Goal: Information Seeking & Learning: Find specific fact

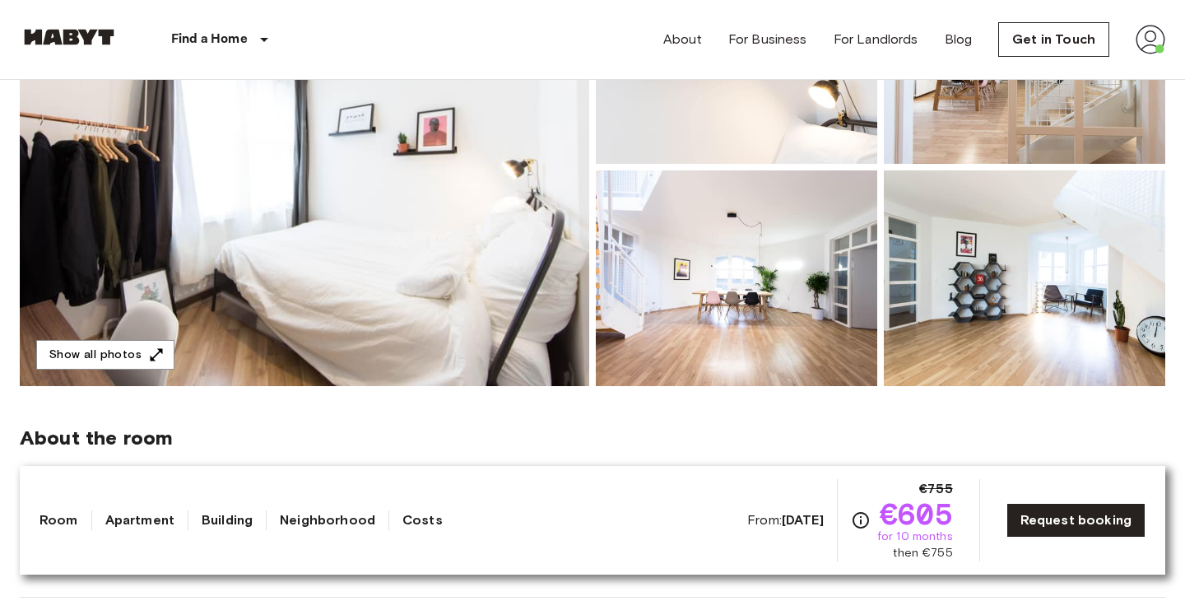
scroll to position [313, 0]
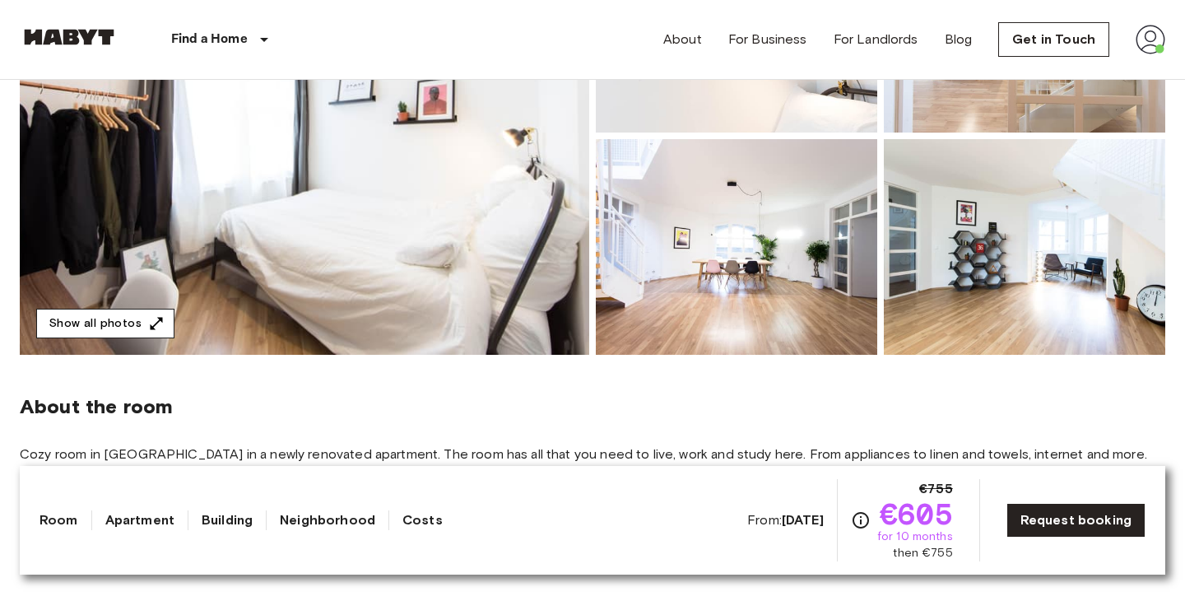
click at [112, 328] on button "Show all photos" at bounding box center [105, 324] width 138 height 30
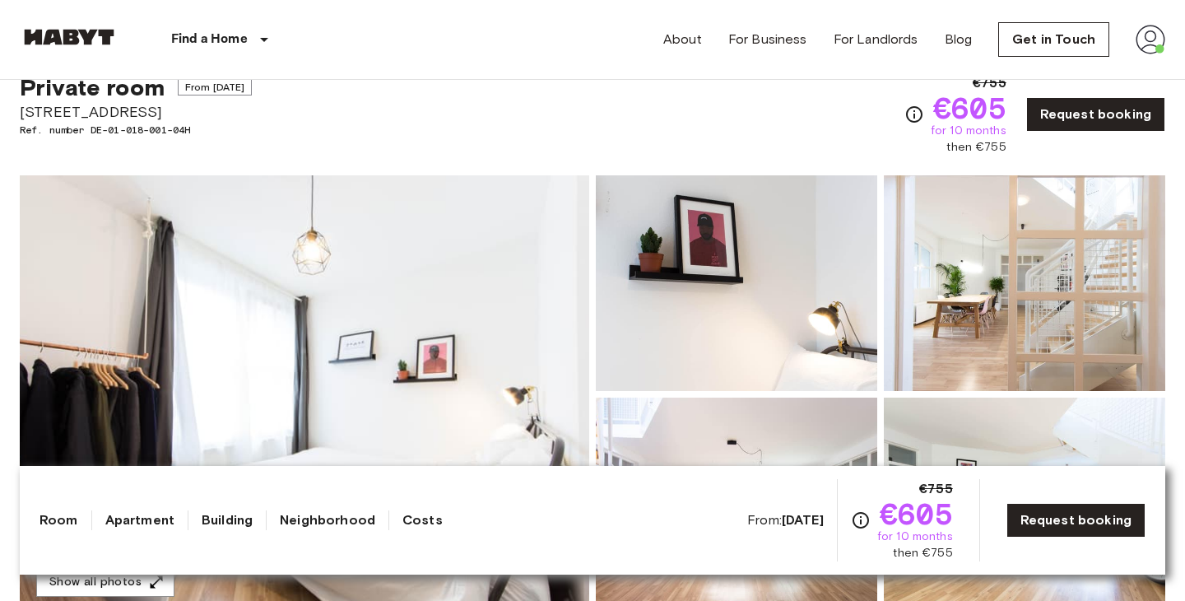
scroll to position [52, 0]
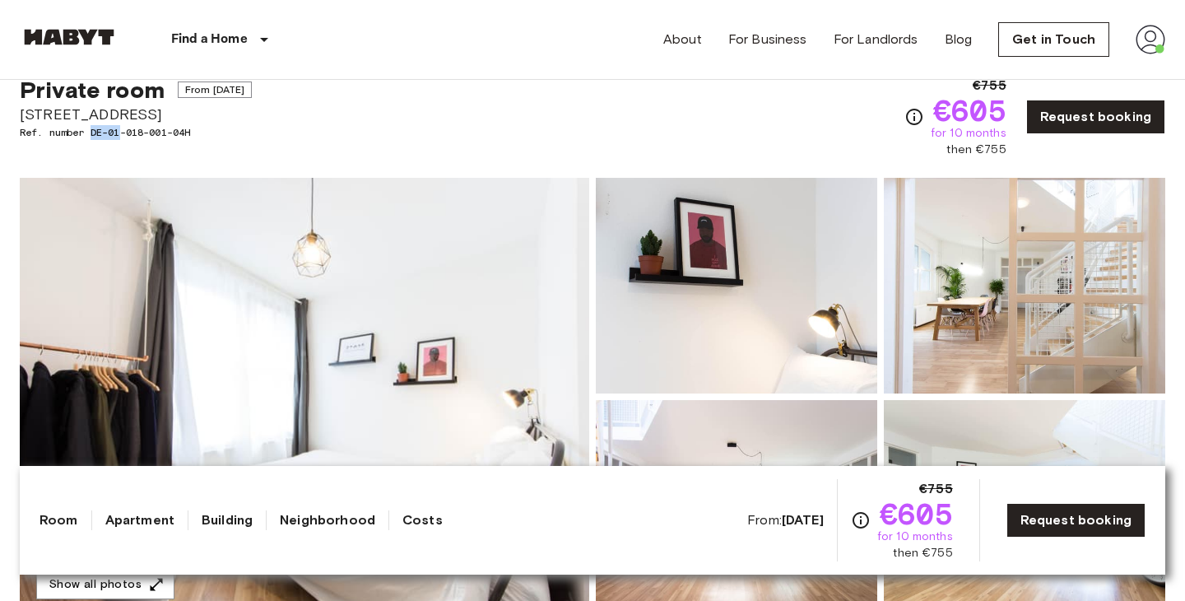
drag, startPoint x: 91, startPoint y: 129, endPoint x: 132, endPoint y: 128, distance: 41.2
click at [125, 128] on span "Ref. number DE-01-018-001-04H" at bounding box center [136, 132] width 232 height 15
click at [252, 128] on span "Ref. number DE-01-018-001-04H" at bounding box center [136, 132] width 232 height 15
drag, startPoint x: 95, startPoint y: 128, endPoint x: 221, endPoint y: 112, distance: 127.8
click at [222, 112] on div "Private room From Aug 18 2025 Feilnerstraße 10 Ref. number DE-01-018-001-04H" at bounding box center [136, 117] width 232 height 82
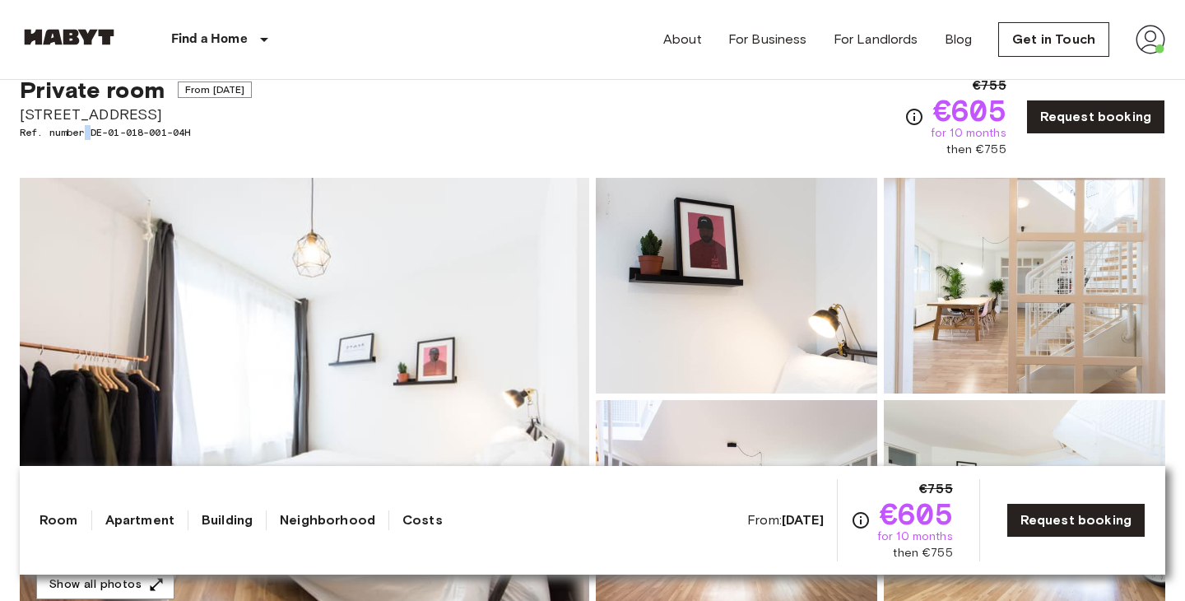
click at [91, 128] on span "Ref. number DE-01-018-001-04H" at bounding box center [136, 132] width 232 height 15
drag, startPoint x: 95, startPoint y: 131, endPoint x: 165, endPoint y: 123, distance: 70.5
click at [165, 123] on div "Private room From Aug 18 2025 Feilnerstraße 10 Ref. number DE-01-018-001-04H" at bounding box center [136, 117] width 232 height 82
click at [193, 123] on span "Feilnerstraße 10" at bounding box center [136, 114] width 232 height 21
drag, startPoint x: 196, startPoint y: 128, endPoint x: 93, endPoint y: 132, distance: 103.0
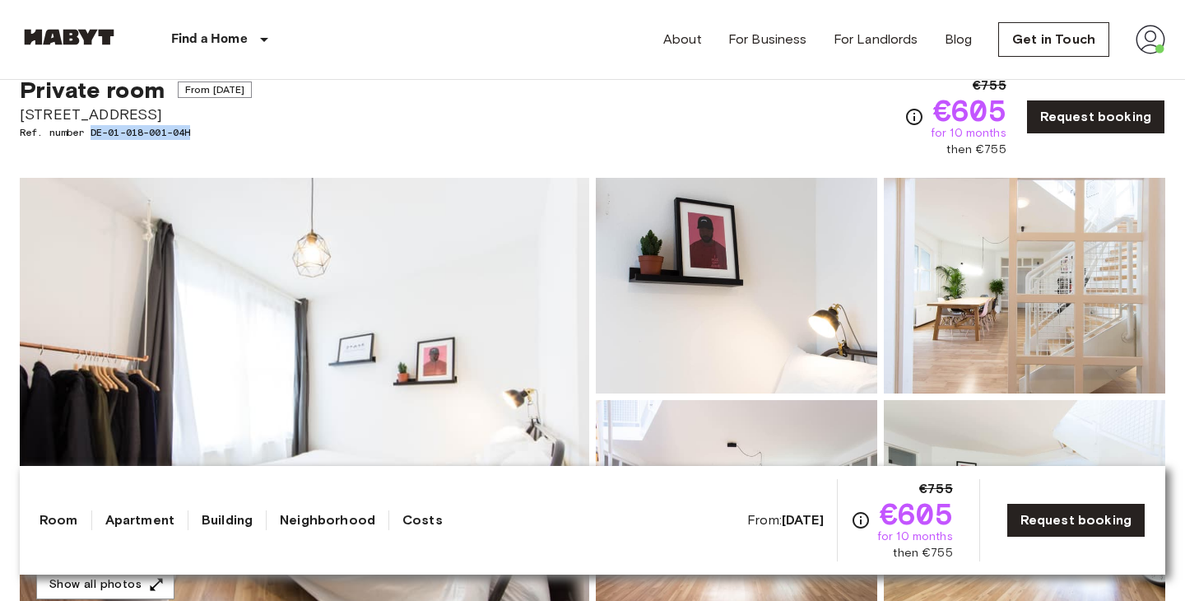
click at [93, 132] on span "Ref. number DE-01-018-001-04H" at bounding box center [136, 132] width 232 height 15
copy span "DE-01-018-001-04H"
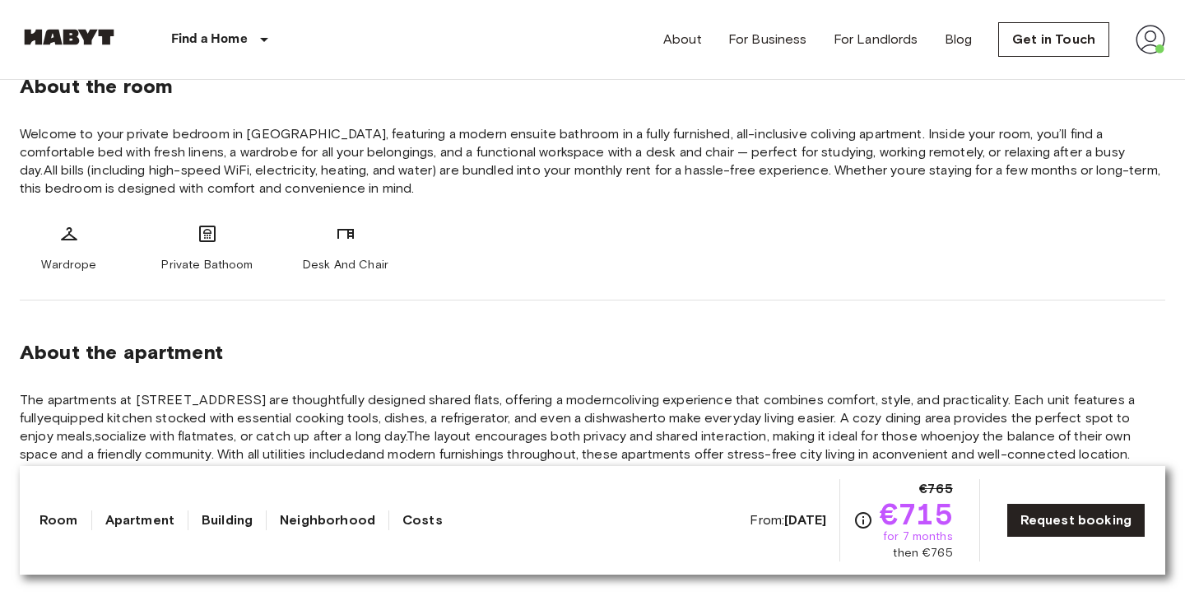
scroll to position [636, 0]
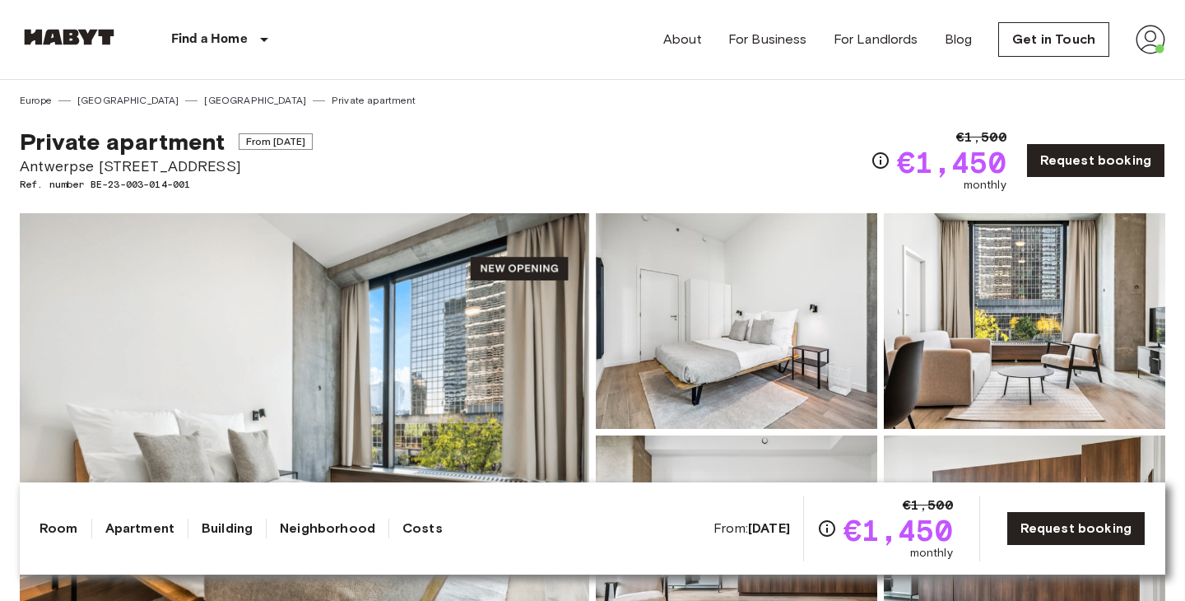
click at [166, 184] on span "Ref. number BE-23-003-014-001" at bounding box center [166, 184] width 293 height 15
drag, startPoint x: 96, startPoint y: 186, endPoint x: 130, endPoint y: 186, distance: 33.8
click at [130, 186] on span "Ref. number BE-23-003-014-001" at bounding box center [166, 184] width 293 height 15
drag, startPoint x: 94, startPoint y: 184, endPoint x: 204, endPoint y: 182, distance: 110.3
click at [203, 184] on span "Ref. number BE-23-003-014-001" at bounding box center [166, 184] width 293 height 15
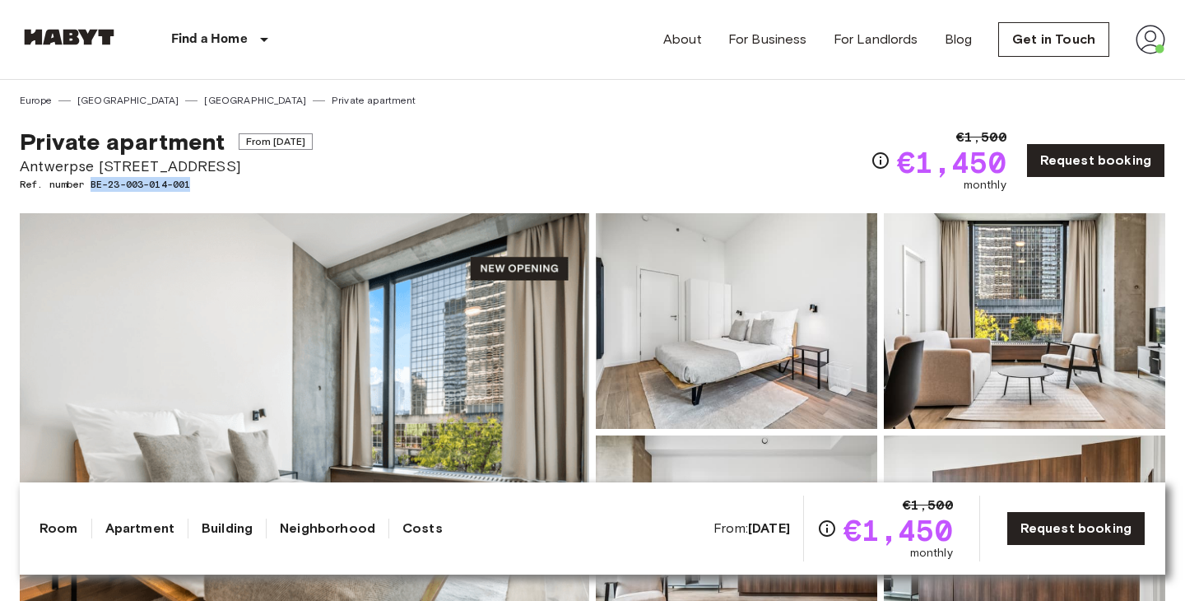
copy span "BE-23-003-014-001"
